Goal: Task Accomplishment & Management: Use online tool/utility

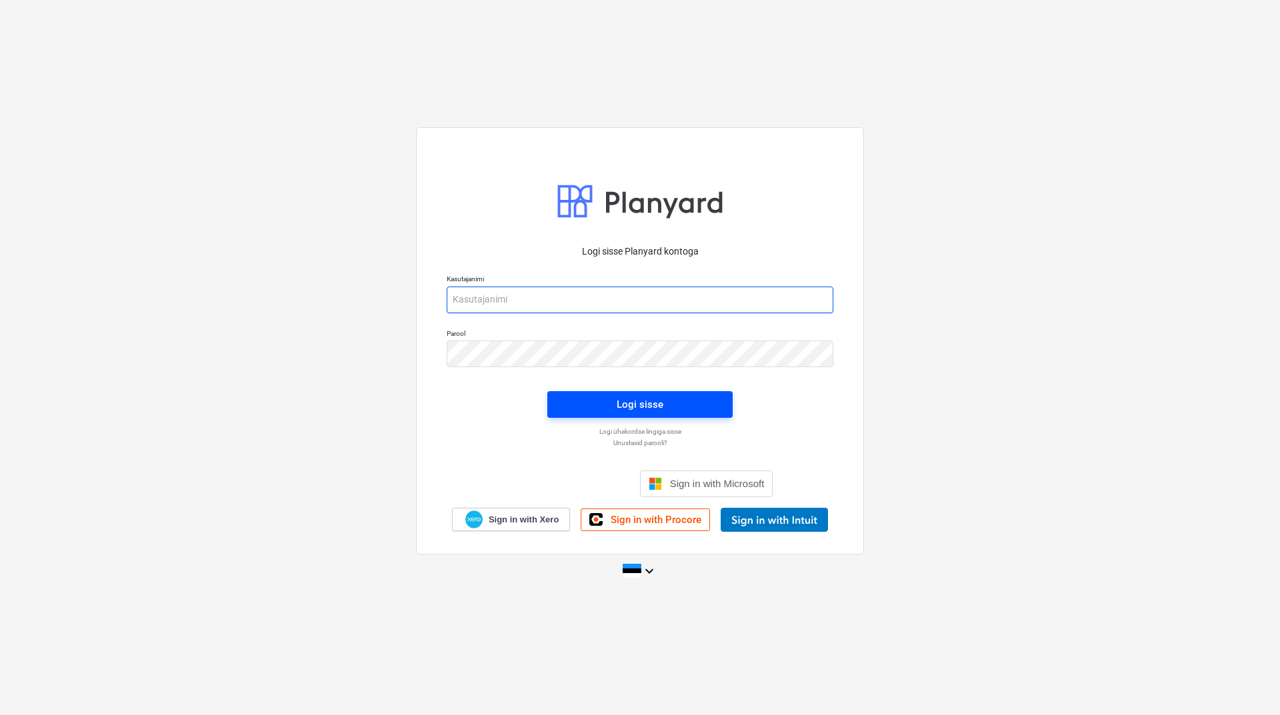
type input "[PERSON_NAME][EMAIL_ADDRESS][DOMAIN_NAME]"
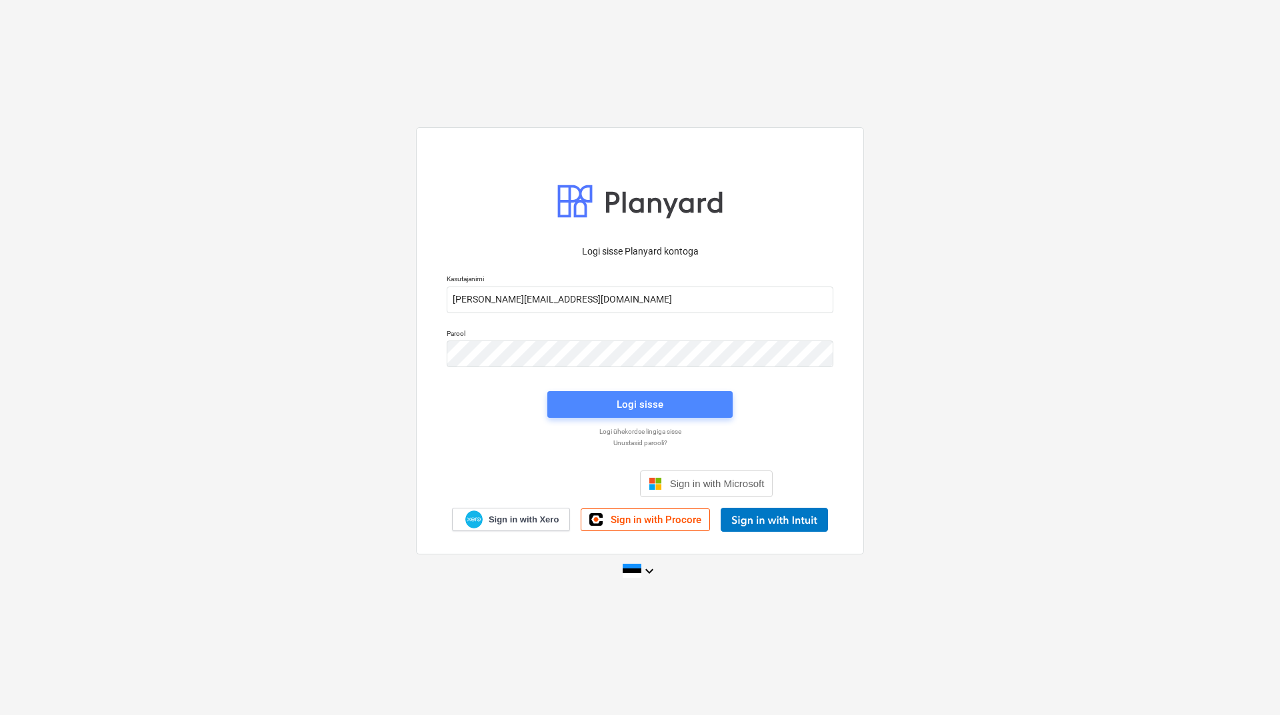
click at [647, 403] on div "Logi sisse" at bounding box center [640, 404] width 47 height 17
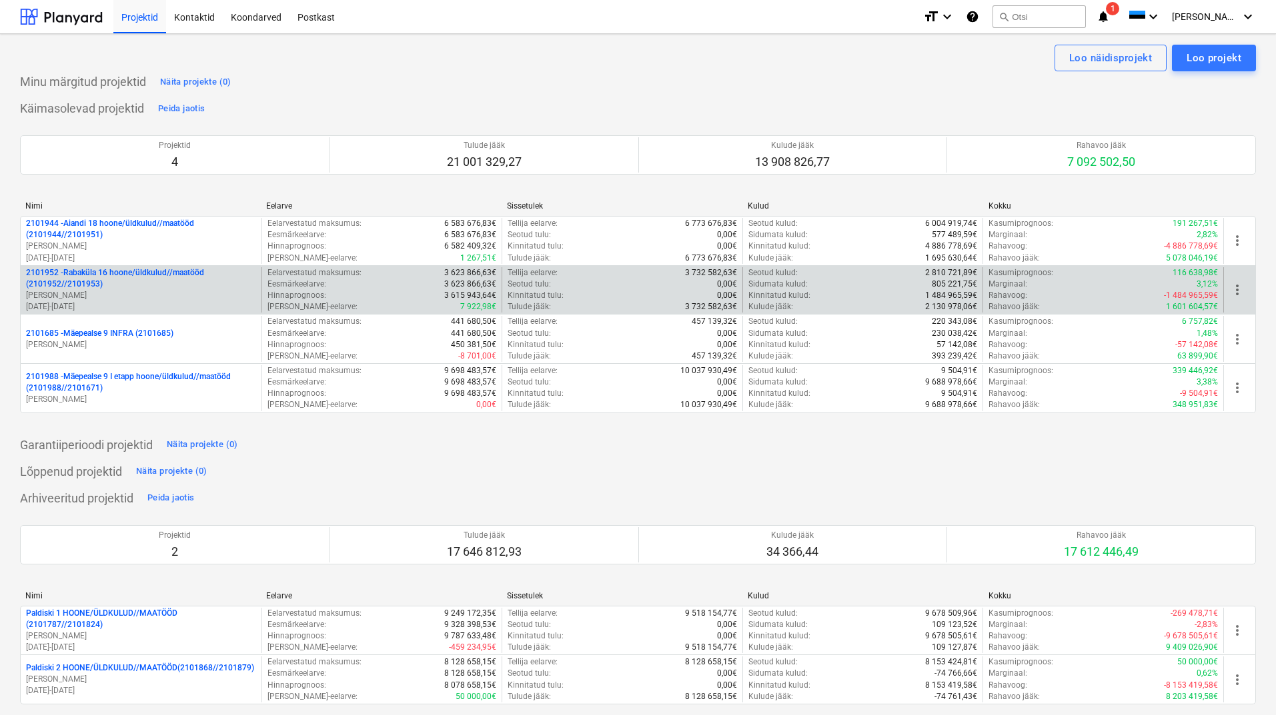
click at [91, 283] on p "2101952 - [GEOGRAPHIC_DATA] 16 hoone/üldkulud//maatööd (2101952//2101953)" at bounding box center [141, 278] width 230 height 23
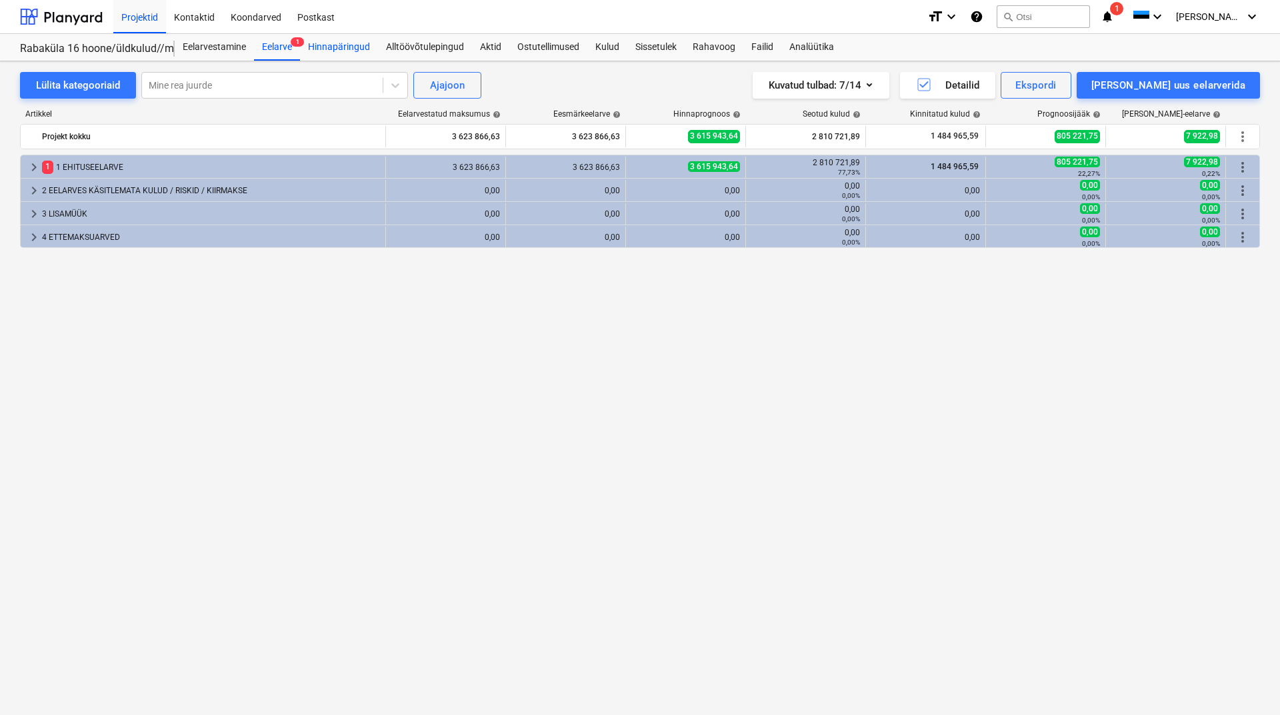
click at [337, 45] on div "Hinnapäringud" at bounding box center [339, 47] width 78 height 27
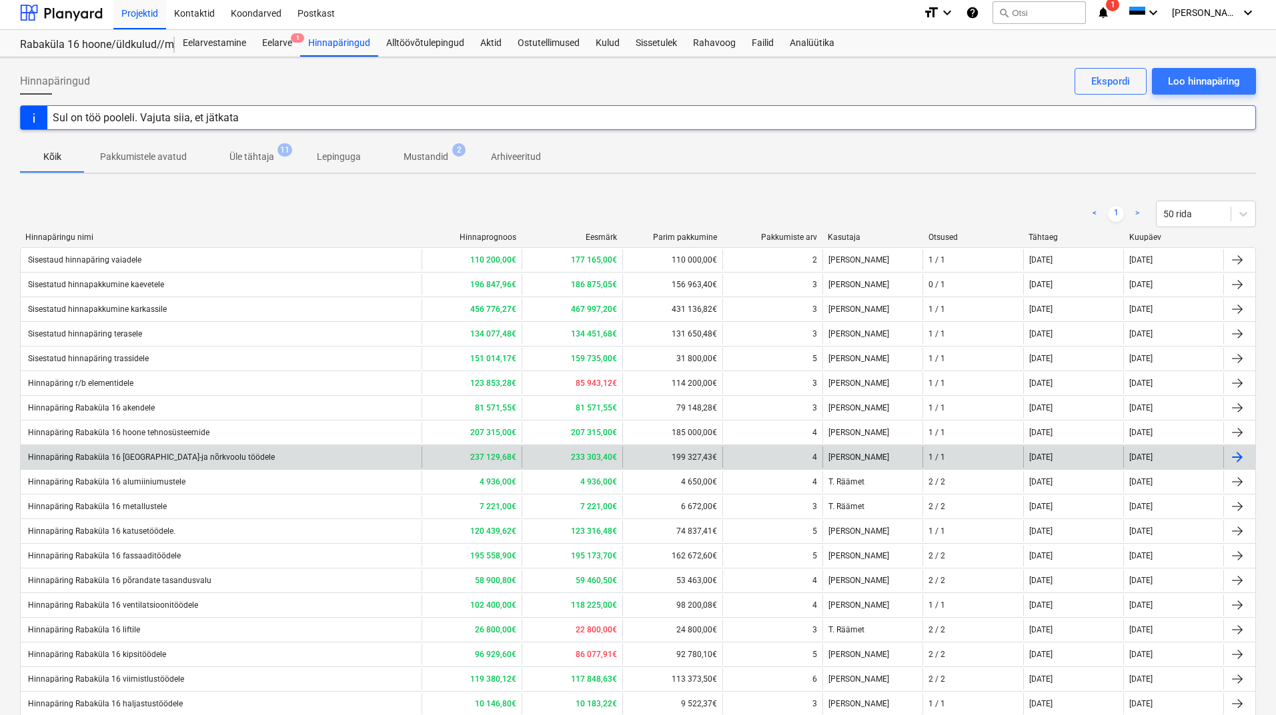
scroll to position [179, 0]
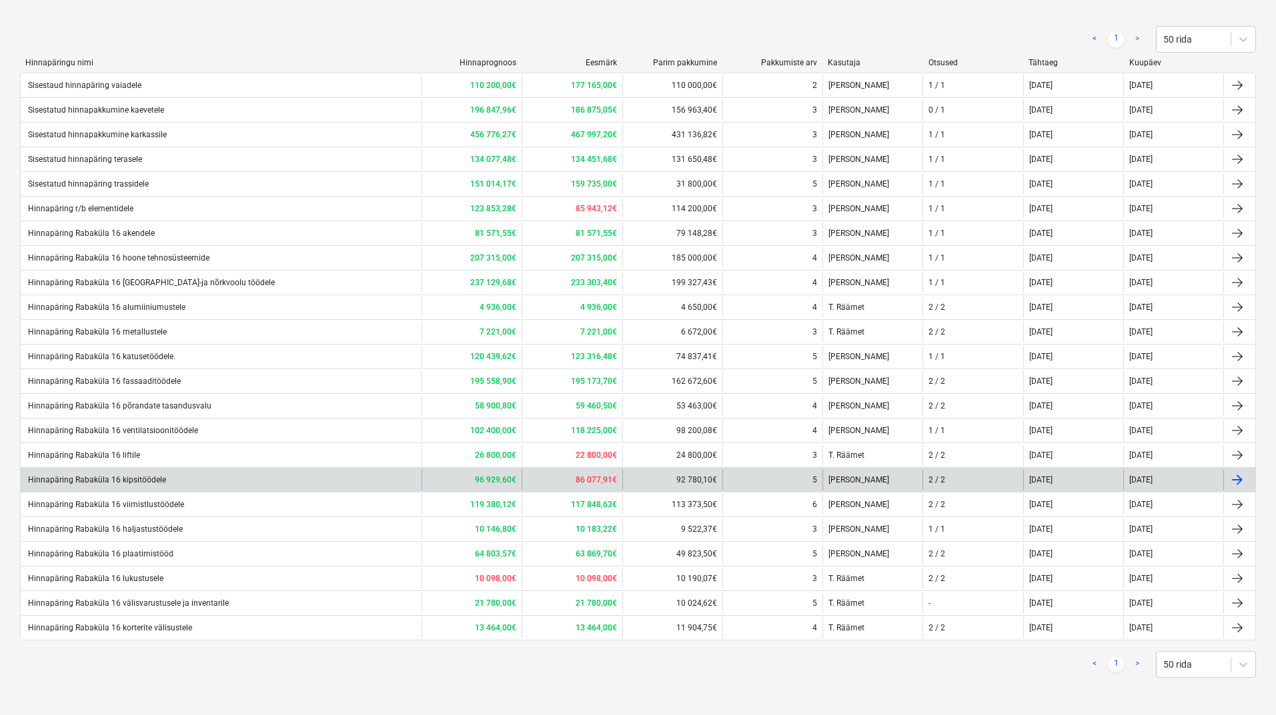
click at [145, 477] on div "Hinnapäring Rabaküla 16 kipsitöödele" at bounding box center [96, 479] width 140 height 9
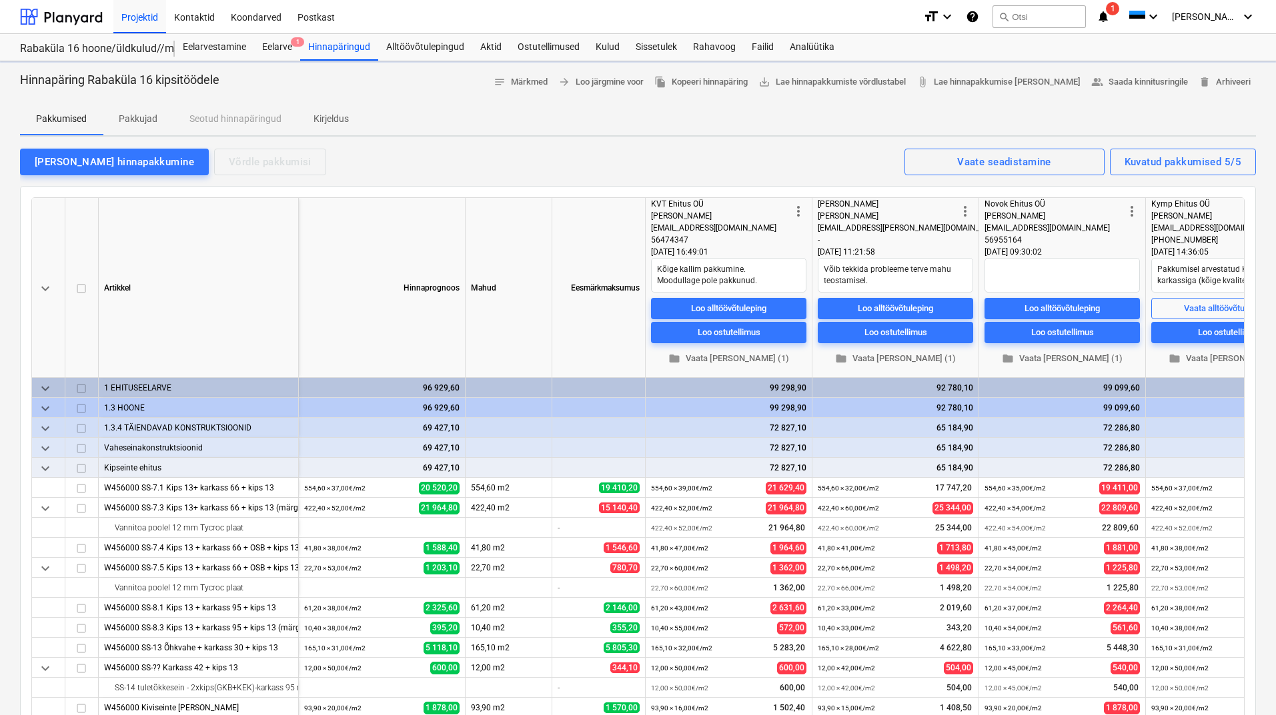
type textarea "x"
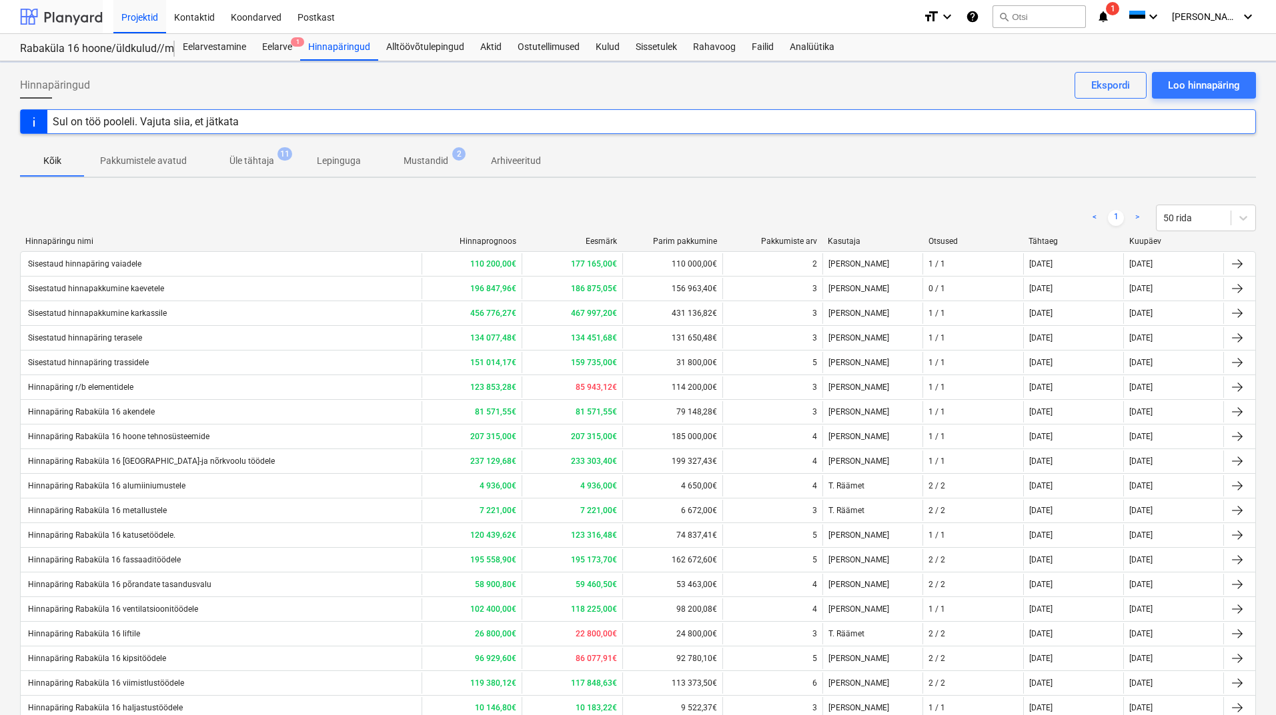
scroll to position [179, 0]
